Goal: Check status: Check status

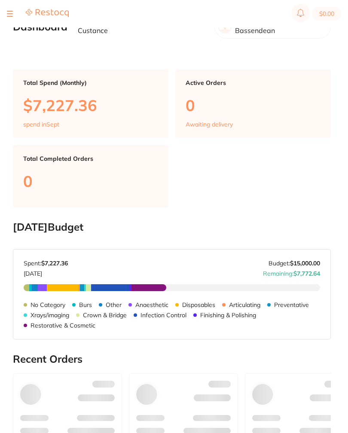
click at [5, 12] on section "$0.00" at bounding box center [174, 13] width 348 height 27
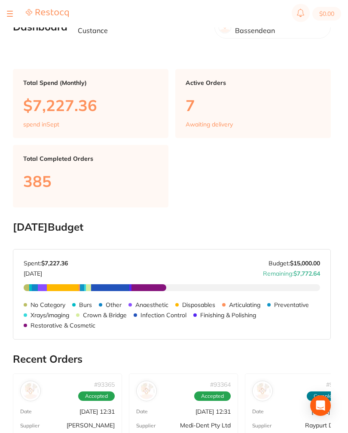
click at [6, 13] on section "$0.00" at bounding box center [174, 13] width 348 height 27
click at [8, 13] on button at bounding box center [10, 13] width 6 height 1
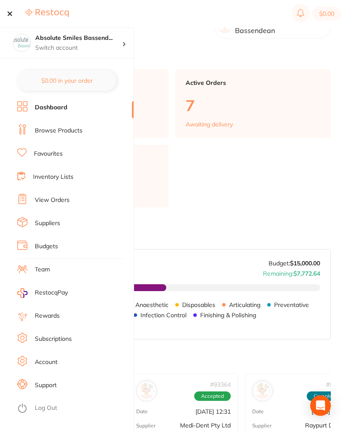
click at [63, 200] on link "View Orders" at bounding box center [52, 200] width 35 height 9
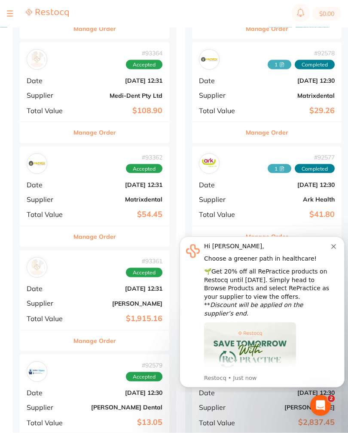
scroll to position [183, 0]
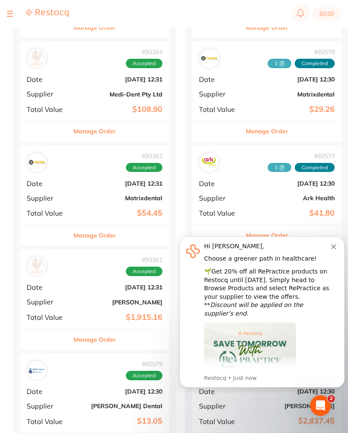
click at [332, 246] on icon "Dismiss notification" at bounding box center [333, 247] width 5 height 5
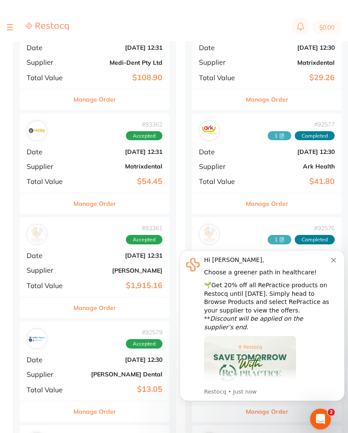
scroll to position [190, 0]
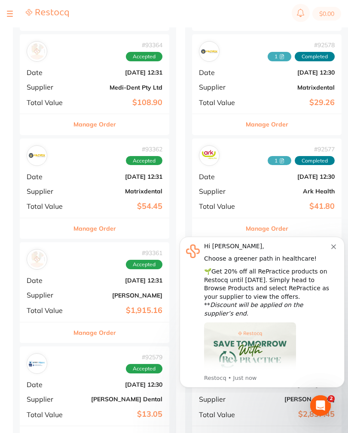
click at [83, 171] on div "# 93362 Accepted Date [DATE] 12:31 Supplier Matrixdental Total Value $54.45" at bounding box center [94, 178] width 149 height 79
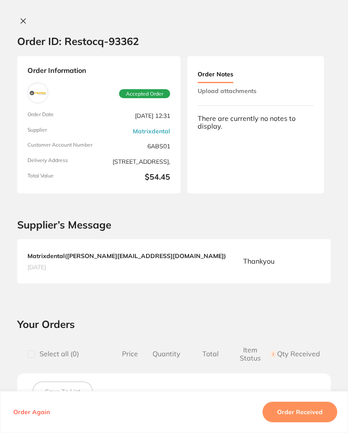
click at [248, 87] on button "Upload attachments" at bounding box center [226, 90] width 59 height 15
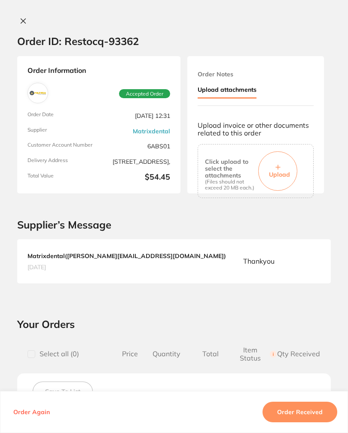
click at [280, 153] on button "Upload" at bounding box center [277, 170] width 39 height 39
click at [309, 416] on button "Order Received" at bounding box center [299, 412] width 75 height 21
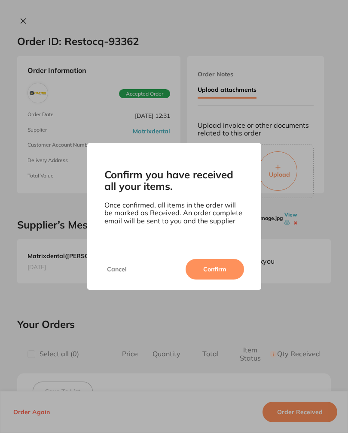
click at [227, 274] on button "Confirm" at bounding box center [214, 269] width 58 height 21
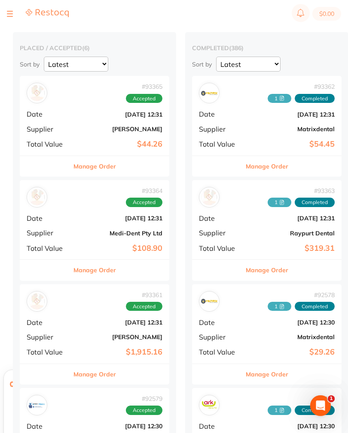
scroll to position [33, 0]
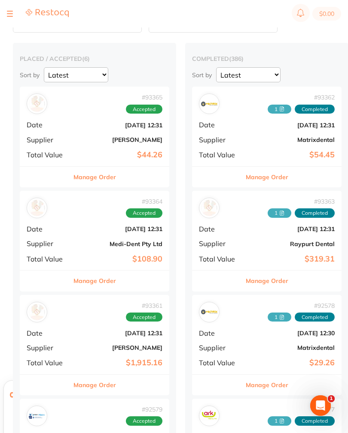
click at [79, 134] on div "# 93365 Accepted Date [DATE] 12:31 Supplier [PERSON_NAME] Total Value $44.26" at bounding box center [94, 126] width 149 height 79
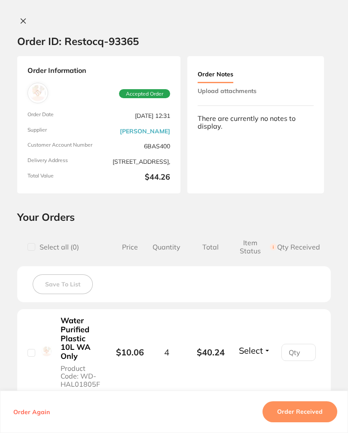
click at [252, 93] on button "Upload attachments" at bounding box center [226, 90] width 59 height 15
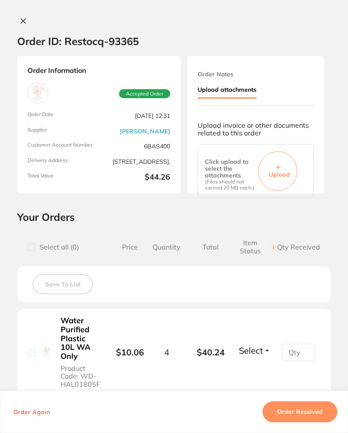
click at [286, 158] on button "Upload" at bounding box center [277, 170] width 39 height 39
click at [286, 423] on button "Order Received" at bounding box center [299, 412] width 75 height 21
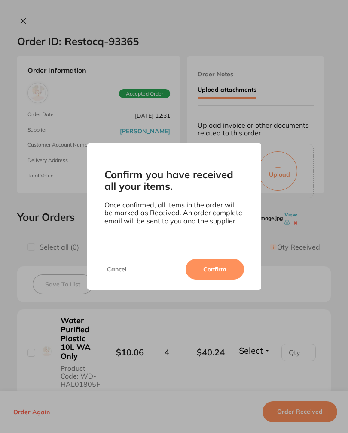
click at [216, 274] on button "Confirm" at bounding box center [214, 269] width 58 height 21
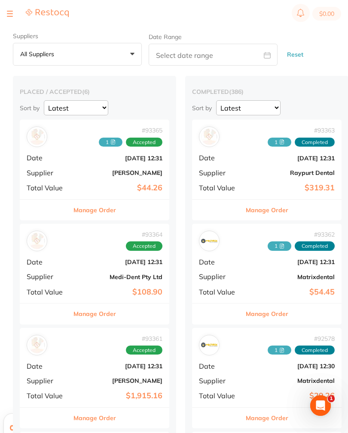
click at [80, 172] on b "[PERSON_NAME]" at bounding box center [119, 172] width 86 height 7
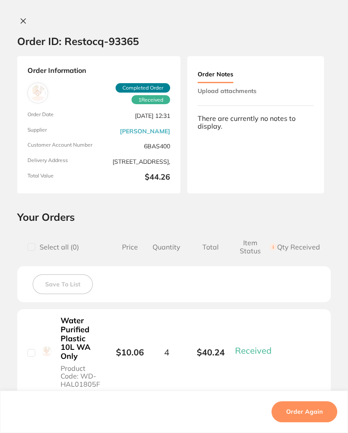
scroll to position [0, 0]
click at [26, 18] on icon at bounding box center [23, 21] width 7 height 7
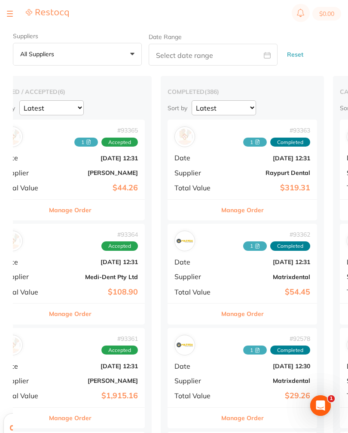
scroll to position [0, 31]
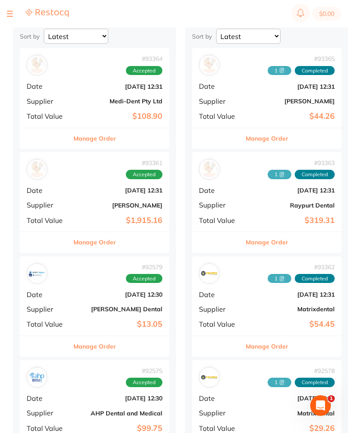
scroll to position [73, 0]
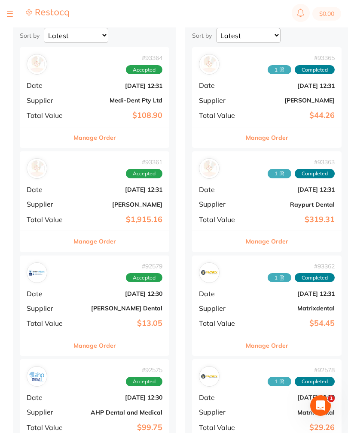
click at [74, 195] on div "# 93361 Accepted Date Sept 10 2025, 12:31 Supplier Henry Schein Halas Total Val…" at bounding box center [94, 190] width 149 height 79
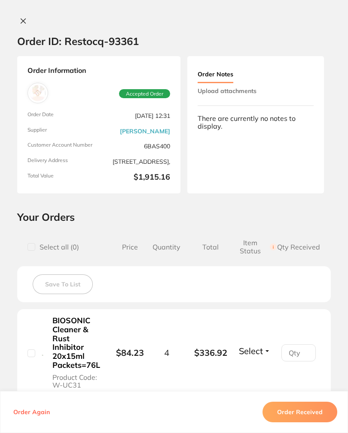
click at [24, 20] on icon at bounding box center [23, 21] width 7 height 7
